Goal: Book appointment/travel/reservation

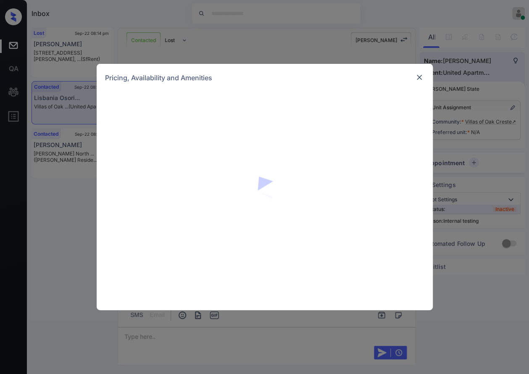
scroll to position [3173, 0]
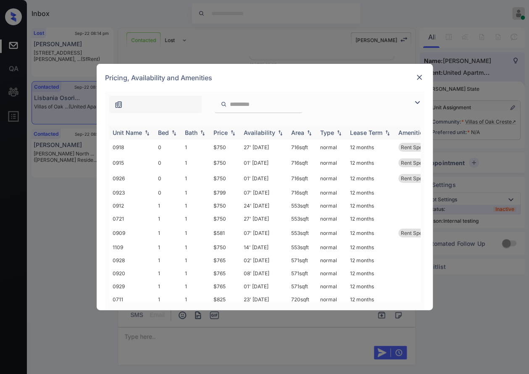
click at [233, 131] on img at bounding box center [232, 133] width 8 height 6
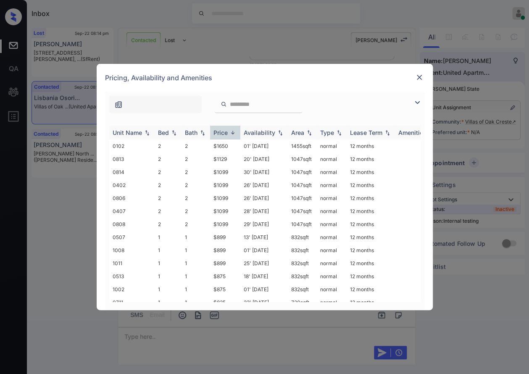
click at [233, 131] on img at bounding box center [232, 132] width 8 height 6
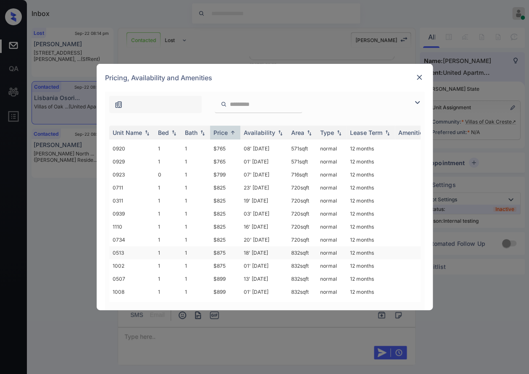
scroll to position [213, 0]
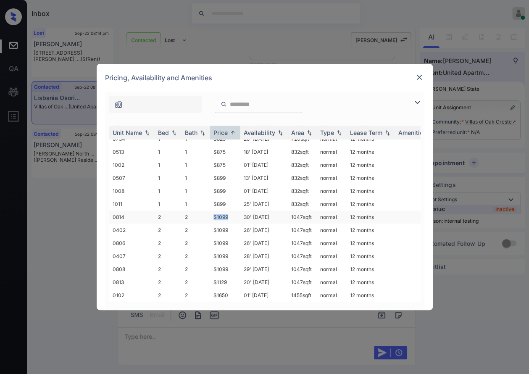
drag, startPoint x: 232, startPoint y: 213, endPoint x: 204, endPoint y: 210, distance: 28.2
click at [204, 210] on tr "0814 2 2 $1099 30' Jul 21 1047 sqft normal 12 months" at bounding box center [328, 216] width 439 height 13
copy tr "$1099"
click at [218, 210] on td "$1099" at bounding box center [225, 216] width 30 height 13
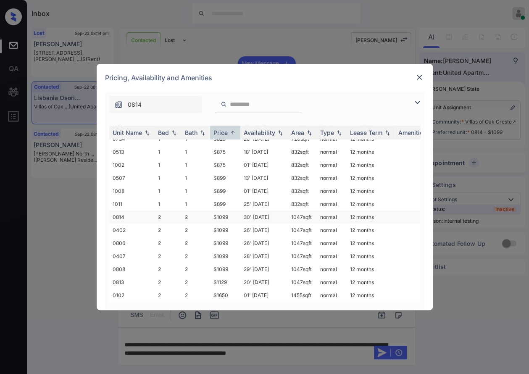
click at [265, 210] on td "30' Jul 21" at bounding box center [263, 216] width 47 height 13
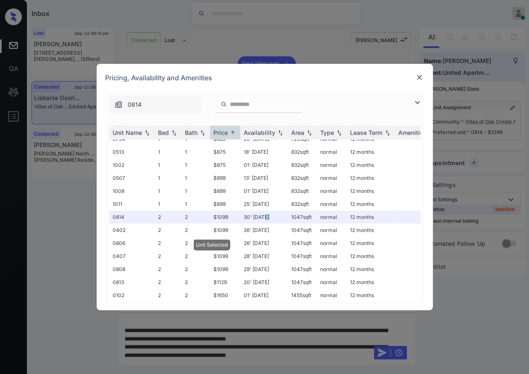
click at [416, 74] on img at bounding box center [419, 77] width 8 height 8
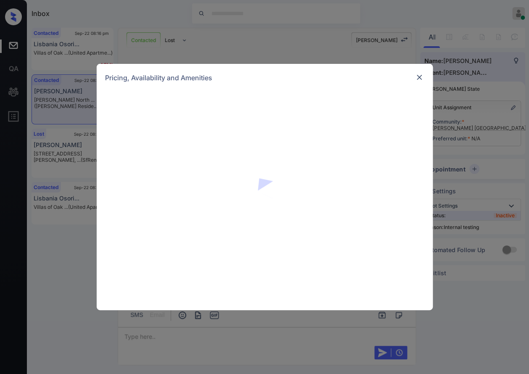
scroll to position [1123, 0]
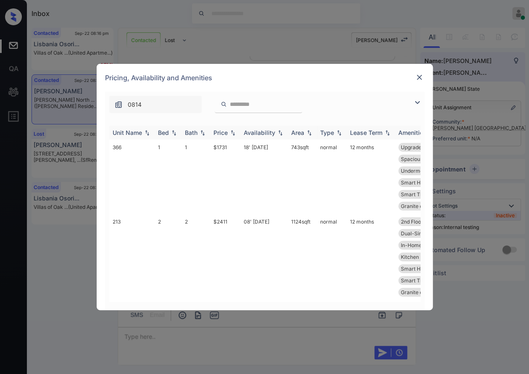
click at [232, 134] on img at bounding box center [232, 133] width 8 height 6
click at [232, 134] on img at bounding box center [232, 132] width 8 height 6
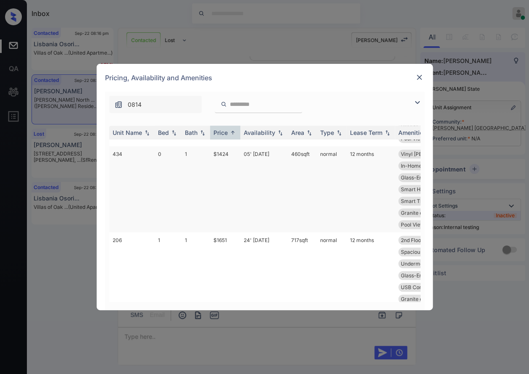
scroll to position [224, 0]
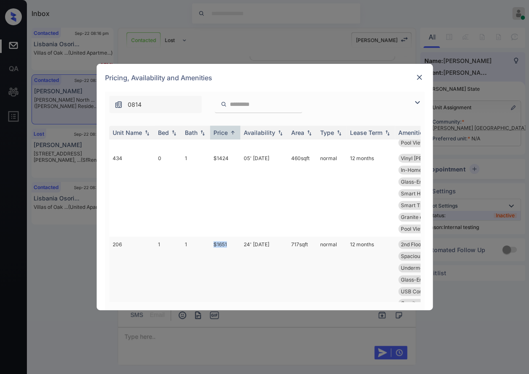
drag, startPoint x: 234, startPoint y: 244, endPoint x: 211, endPoint y: 243, distance: 23.2
click at [211, 243] on td "$1651" at bounding box center [225, 273] width 30 height 74
copy td "$1651"
click at [228, 243] on td "$1651" at bounding box center [225, 273] width 30 height 74
click at [227, 243] on td "$1651" at bounding box center [225, 273] width 30 height 74
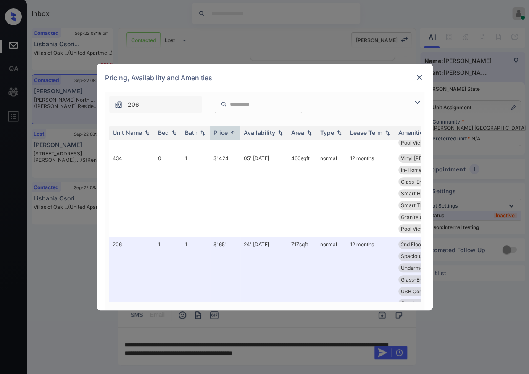
click at [419, 76] on img at bounding box center [419, 77] width 8 height 8
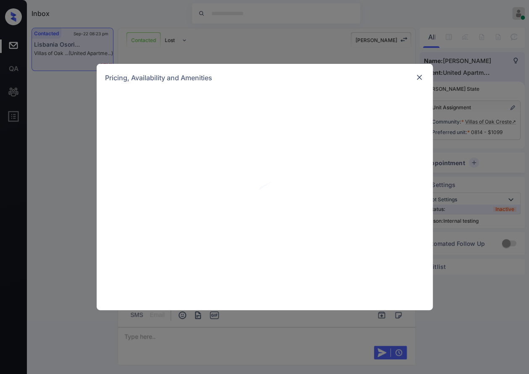
scroll to position [3707, 0]
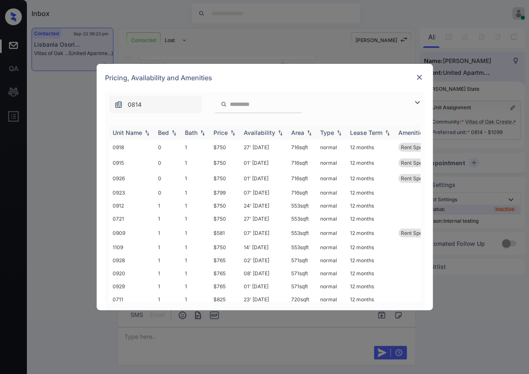
click at [235, 131] on img at bounding box center [232, 133] width 8 height 6
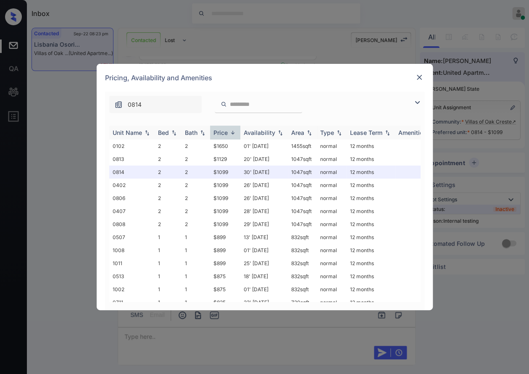
click at [235, 131] on img at bounding box center [232, 132] width 8 height 6
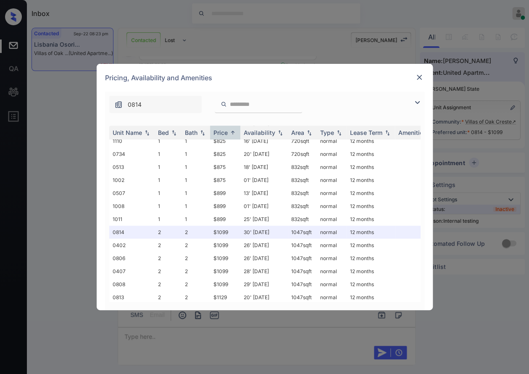
scroll to position [213, 0]
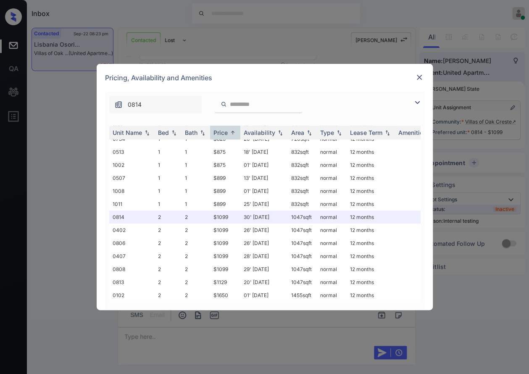
click at [417, 71] on div "Pricing, Availability and Amenities" at bounding box center [265, 78] width 336 height 28
click at [415, 79] on img at bounding box center [419, 77] width 8 height 8
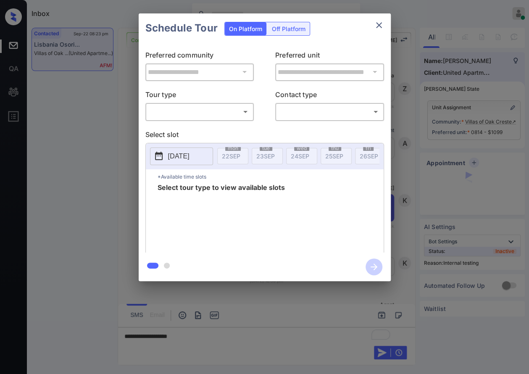
scroll to position [1711, 0]
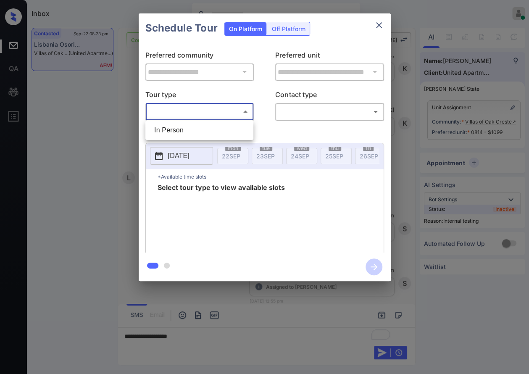
click at [243, 110] on body "Inbox [PERSON_NAME] Online Set yourself offline Set yourself on break Profile S…" at bounding box center [264, 187] width 529 height 374
click at [226, 126] on li "In Person" at bounding box center [199, 130] width 104 height 15
type input "********"
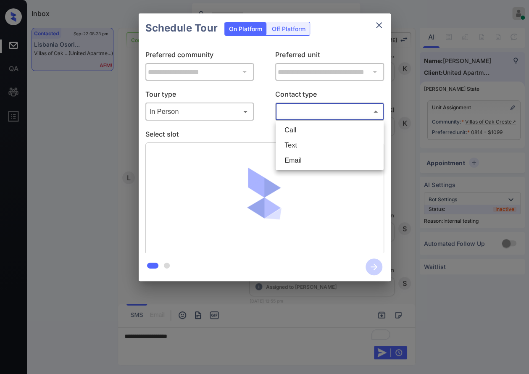
click at [314, 111] on body "Inbox [PERSON_NAME] Online Set yourself offline Set yourself on break Profile S…" at bounding box center [264, 187] width 529 height 374
click at [308, 147] on li "Text" at bounding box center [330, 145] width 104 height 15
type input "****"
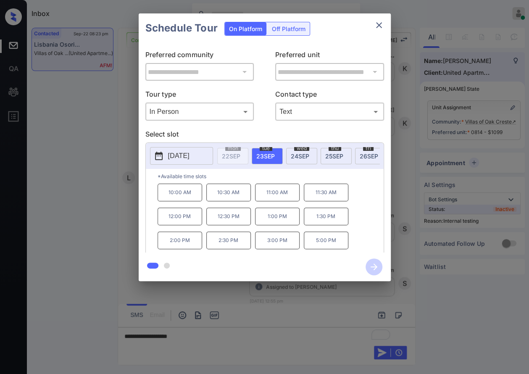
click at [226, 342] on div at bounding box center [264, 187] width 529 height 374
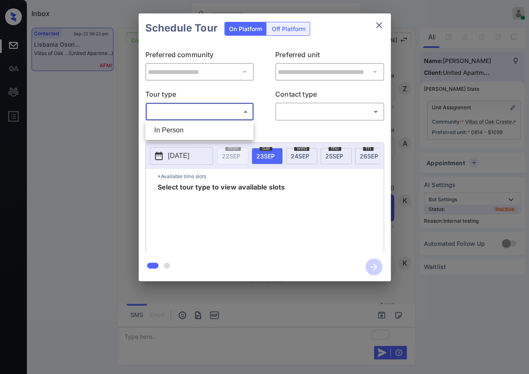
scroll to position [1711, 0]
drag, startPoint x: 212, startPoint y: 127, endPoint x: 307, endPoint y: 121, distance: 95.2
click at [212, 128] on li "In Person" at bounding box center [199, 130] width 104 height 15
type input "********"
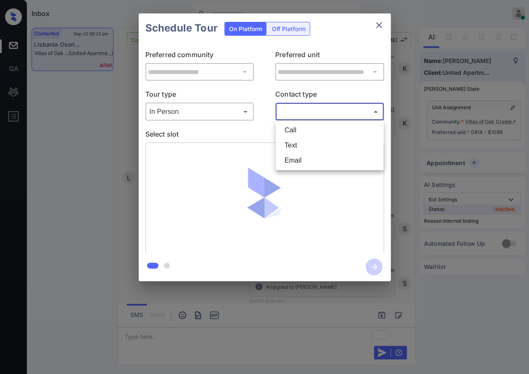
click at [311, 114] on body "Inbox [PERSON_NAME] Online Set yourself offline Set yourself on break Profile S…" at bounding box center [264, 187] width 529 height 374
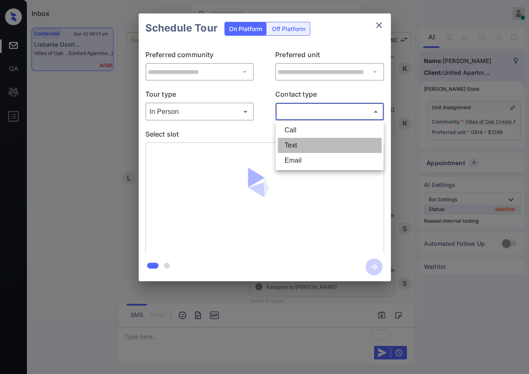
click at [304, 143] on li "Text" at bounding box center [330, 145] width 104 height 15
type input "****"
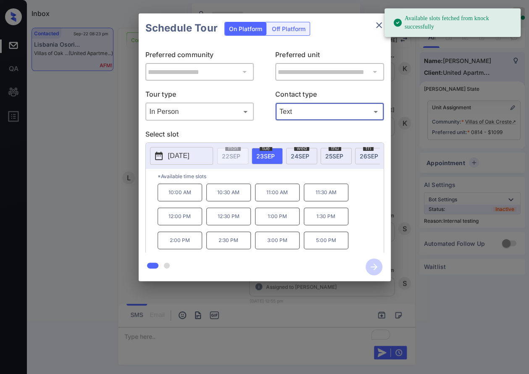
drag, startPoint x: 182, startPoint y: 199, endPoint x: 203, endPoint y: 192, distance: 22.0
click at [181, 198] on p "10:00 AM" at bounding box center [179, 193] width 45 height 18
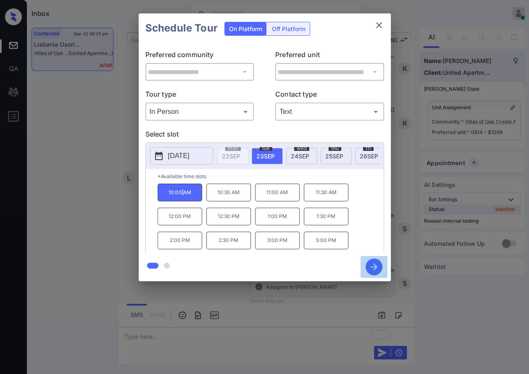
click at [376, 266] on icon "button" at bounding box center [373, 266] width 7 height 7
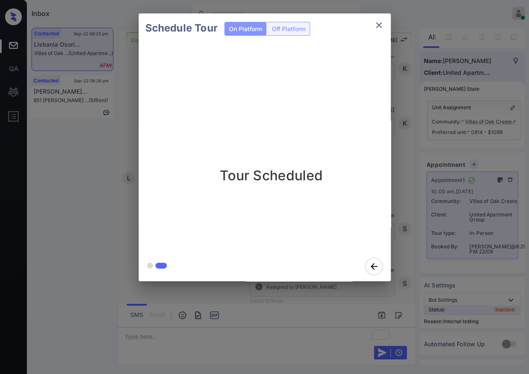
click at [423, 241] on div "Schedule Tour On Platform Off Platform Tour Scheduled" at bounding box center [264, 147] width 529 height 294
